Goal: Task Accomplishment & Management: Manage account settings

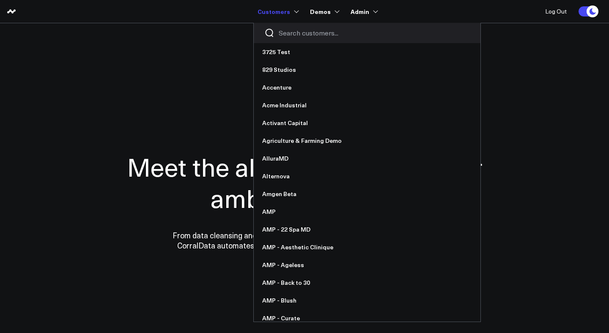
click at [297, 31] on input "Search customers input" at bounding box center [374, 32] width 191 height 9
type input "li"
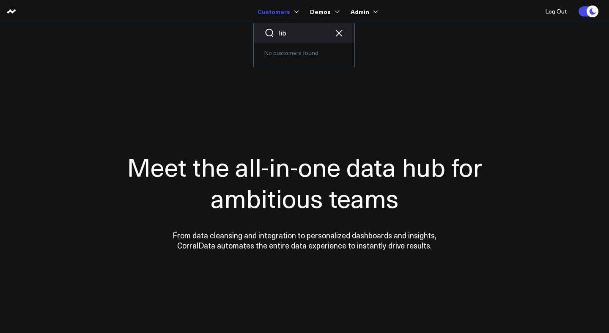
click at [299, 34] on input "lib" at bounding box center [304, 32] width 51 height 9
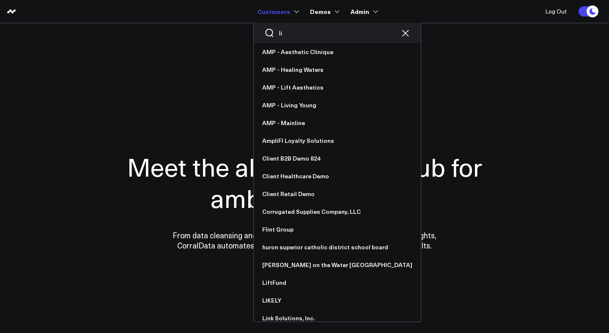
drag, startPoint x: 289, startPoint y: 33, endPoint x: 272, endPoint y: 32, distance: 16.9
click at [272, 32] on div "li" at bounding box center [337, 33] width 167 height 20
type input "li"
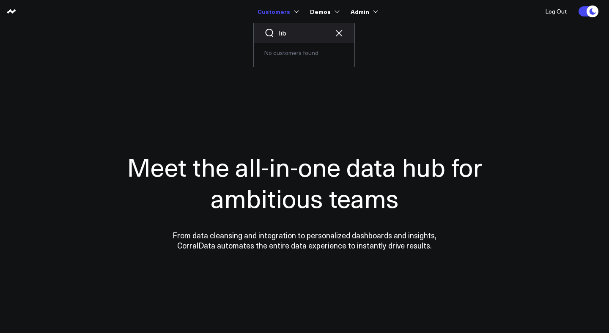
drag, startPoint x: 291, startPoint y: 35, endPoint x: 278, endPoint y: 35, distance: 13.1
click at [278, 35] on div "lib" at bounding box center [304, 33] width 101 height 20
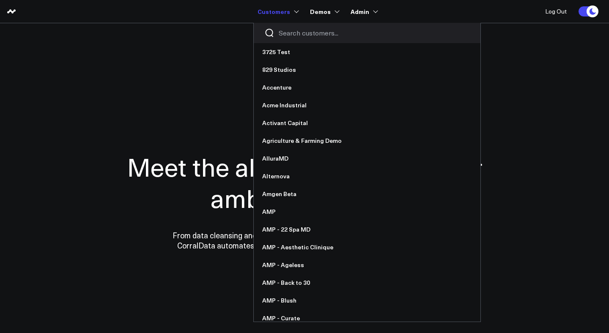
click at [288, 37] on input "Search customers input" at bounding box center [374, 32] width 191 height 9
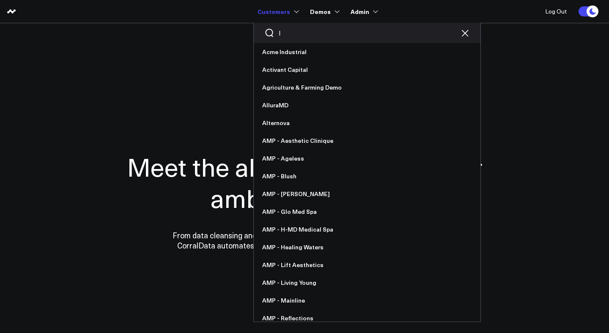
type input "li"
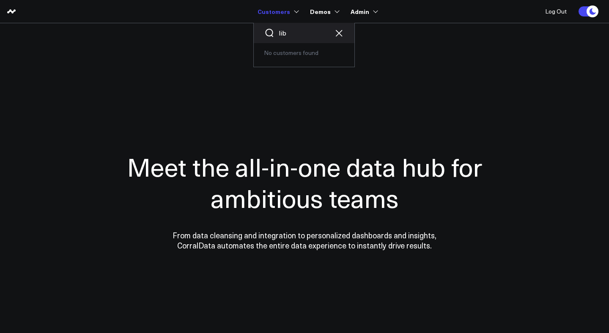
drag, startPoint x: 291, startPoint y: 34, endPoint x: 264, endPoint y: 29, distance: 28.4
click at [263, 31] on div "lib" at bounding box center [304, 33] width 101 height 20
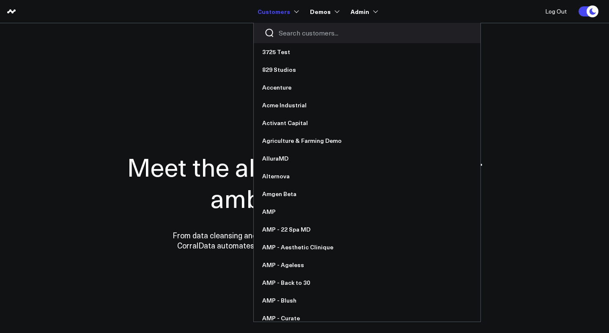
click at [299, 36] on input "Search customers input" at bounding box center [374, 32] width 191 height 9
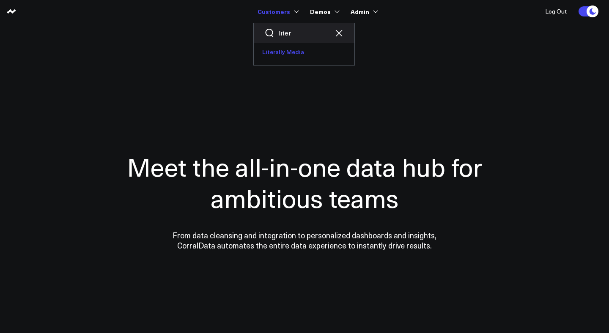
type input "liter"
click at [287, 52] on link "Literally Media" at bounding box center [304, 52] width 101 height 18
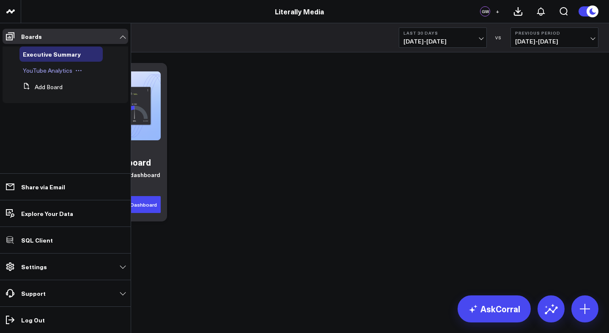
click at [38, 69] on span "YouTube Analytics" at bounding box center [47, 70] width 49 height 8
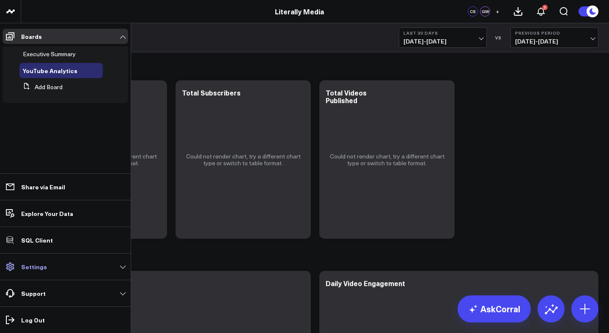
click at [46, 267] on link "Settings" at bounding box center [66, 266] width 126 height 15
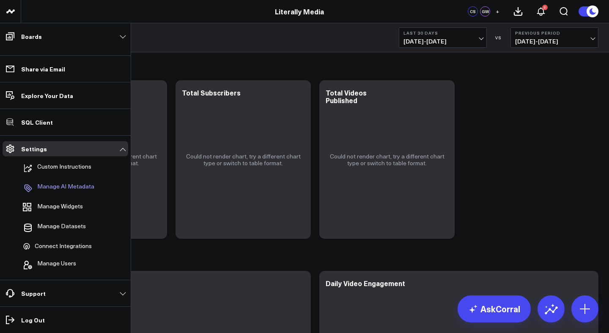
click at [66, 189] on p "Manage AI Metadata" at bounding box center [65, 188] width 57 height 10
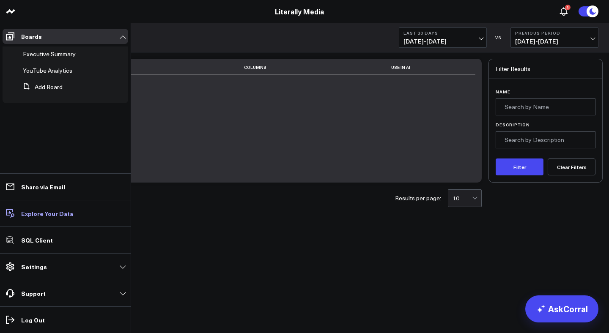
click at [40, 217] on p "Explore Your Data" at bounding box center [47, 213] width 52 height 7
click at [51, 269] on link "Settings" at bounding box center [66, 266] width 126 height 15
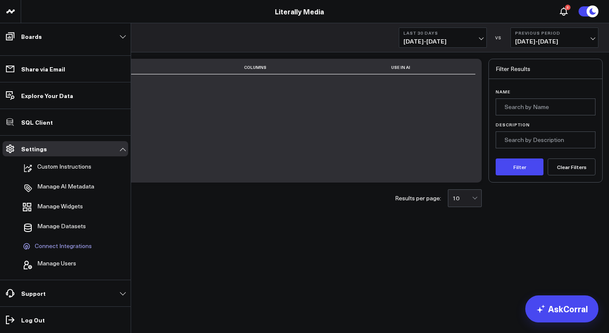
click at [57, 247] on span "Connect Integrations" at bounding box center [63, 247] width 57 height 8
